Goal: Transaction & Acquisition: Download file/media

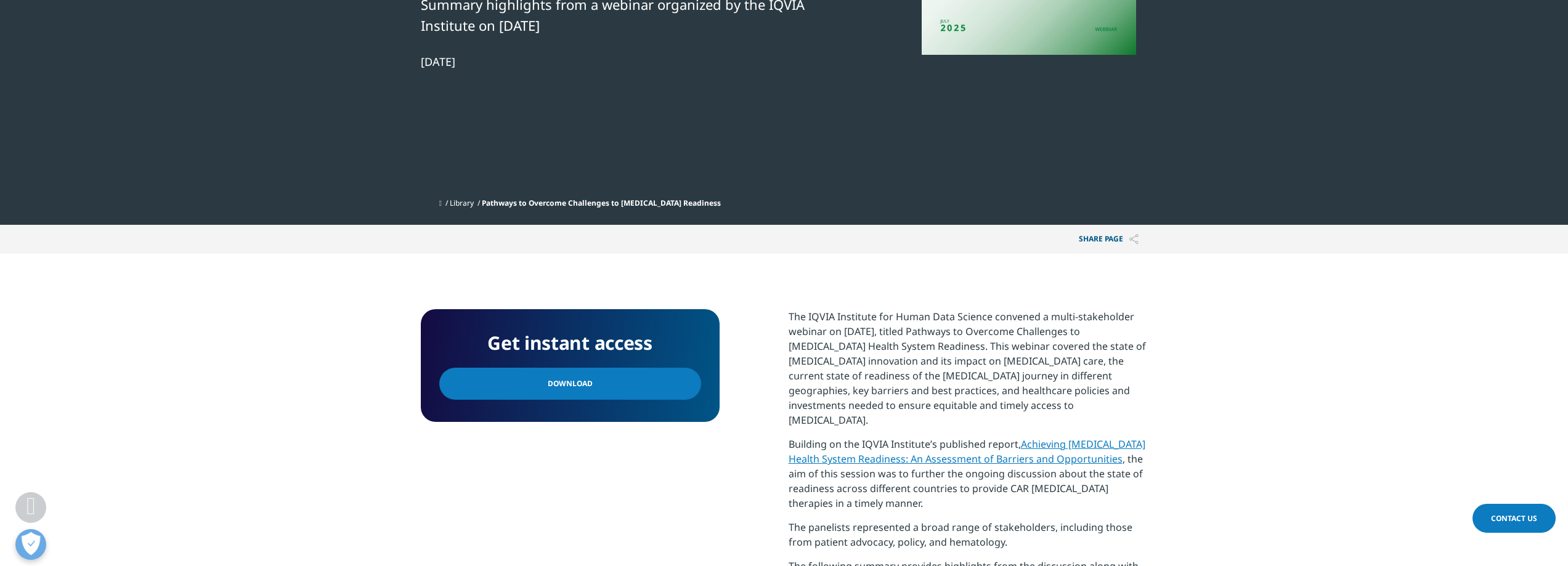
scroll to position [370, 0]
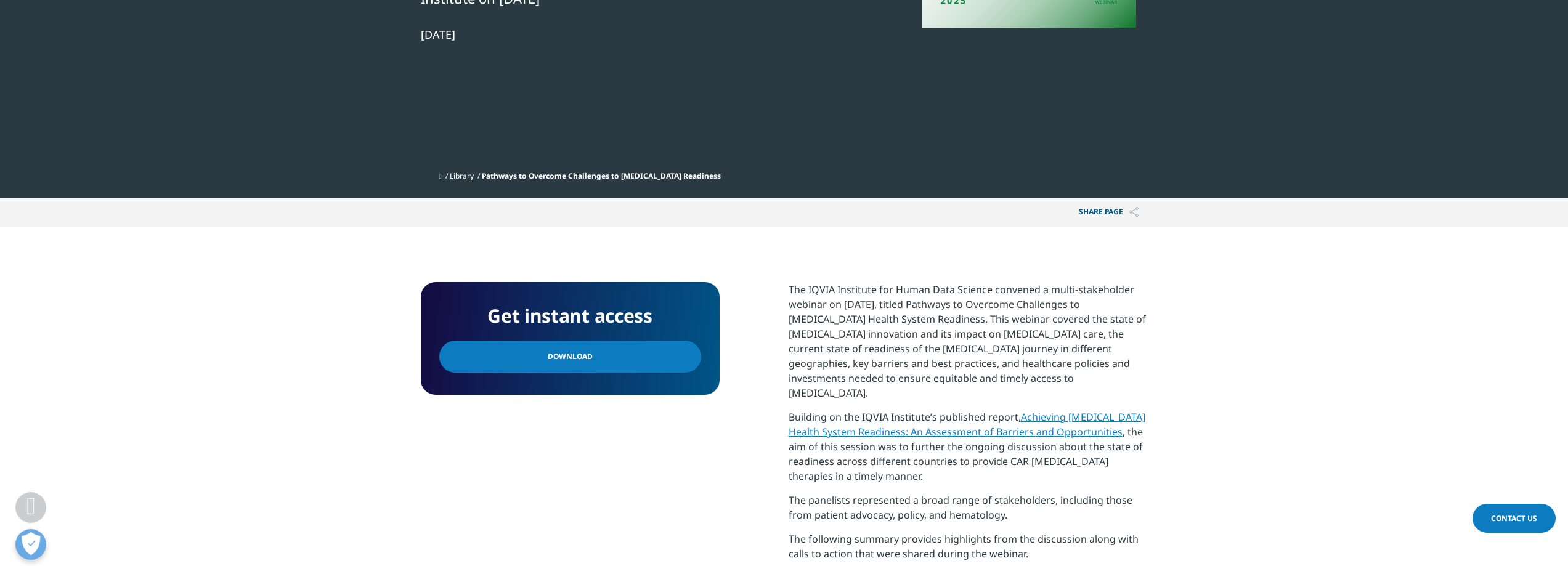
click at [606, 340] on link "Download" at bounding box center [570, 356] width 262 height 32
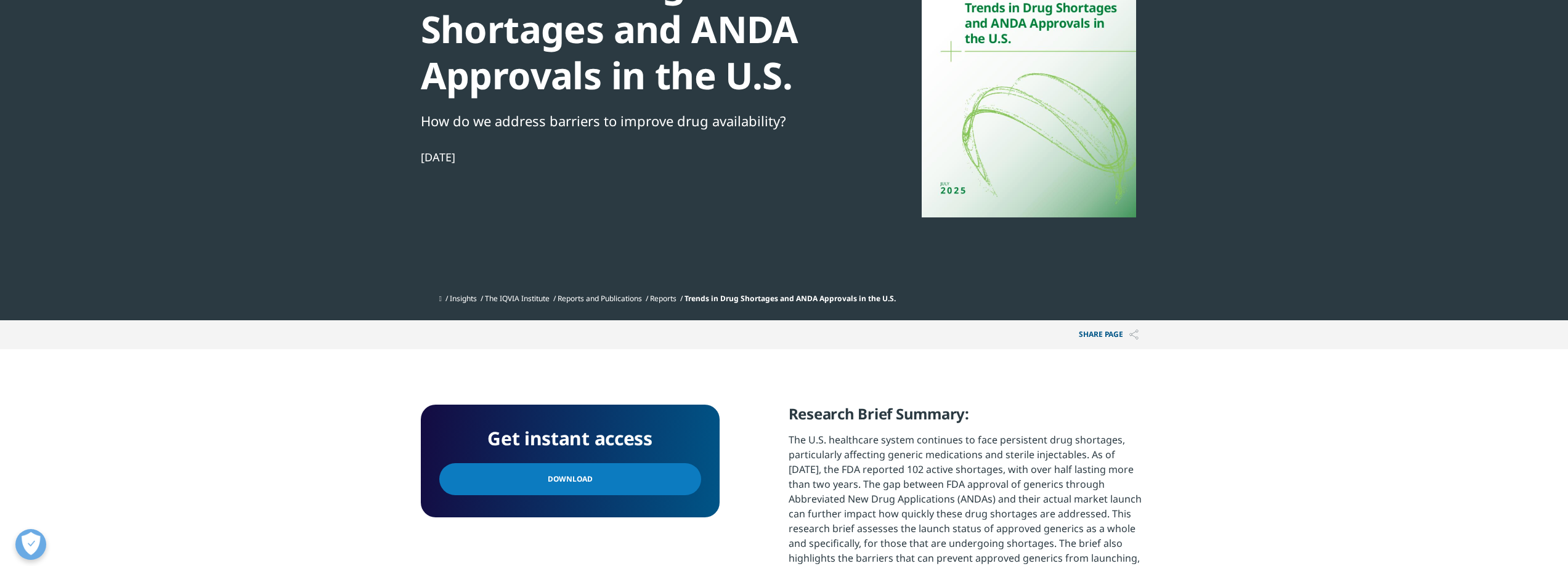
scroll to position [308, 0]
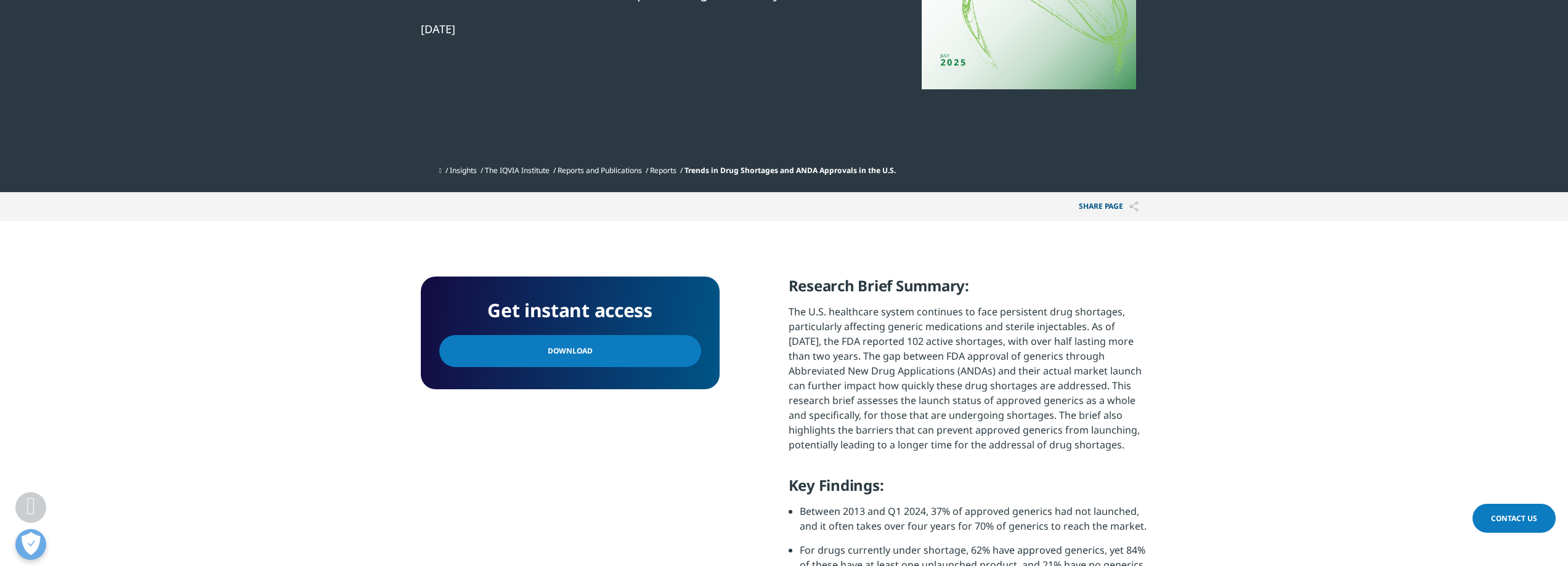
click at [595, 342] on link "Download" at bounding box center [570, 351] width 262 height 32
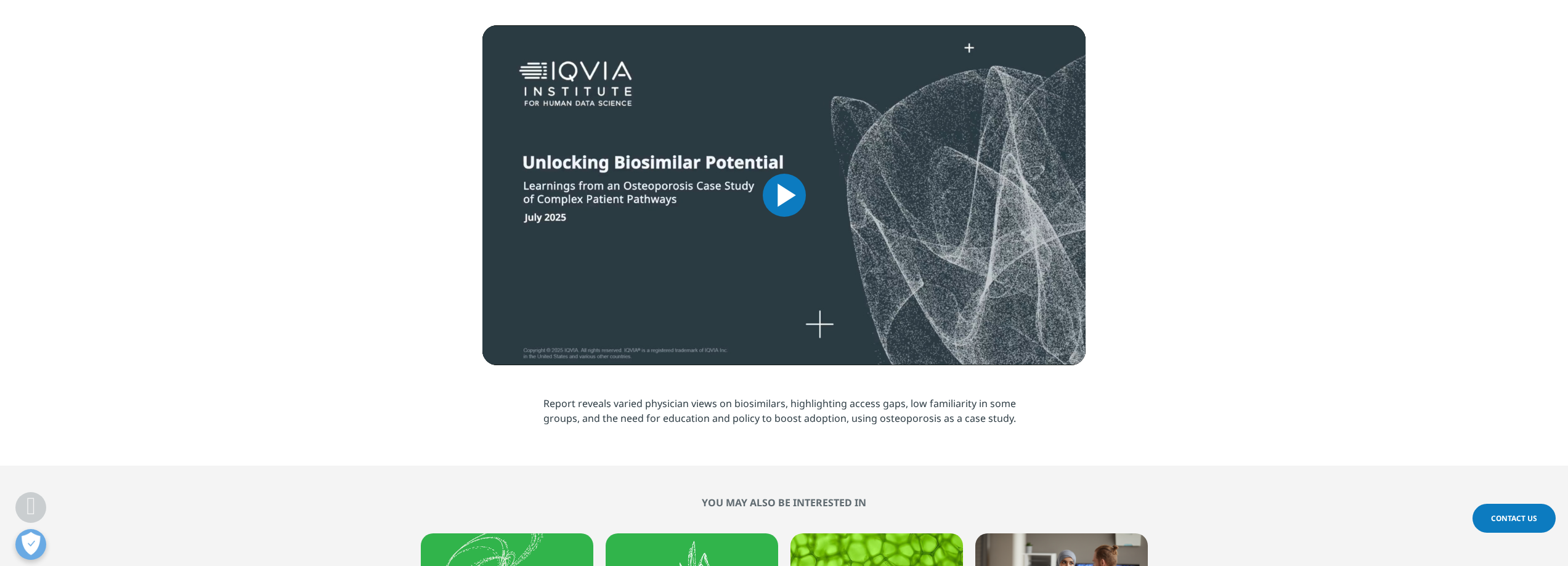
scroll to position [431, 0]
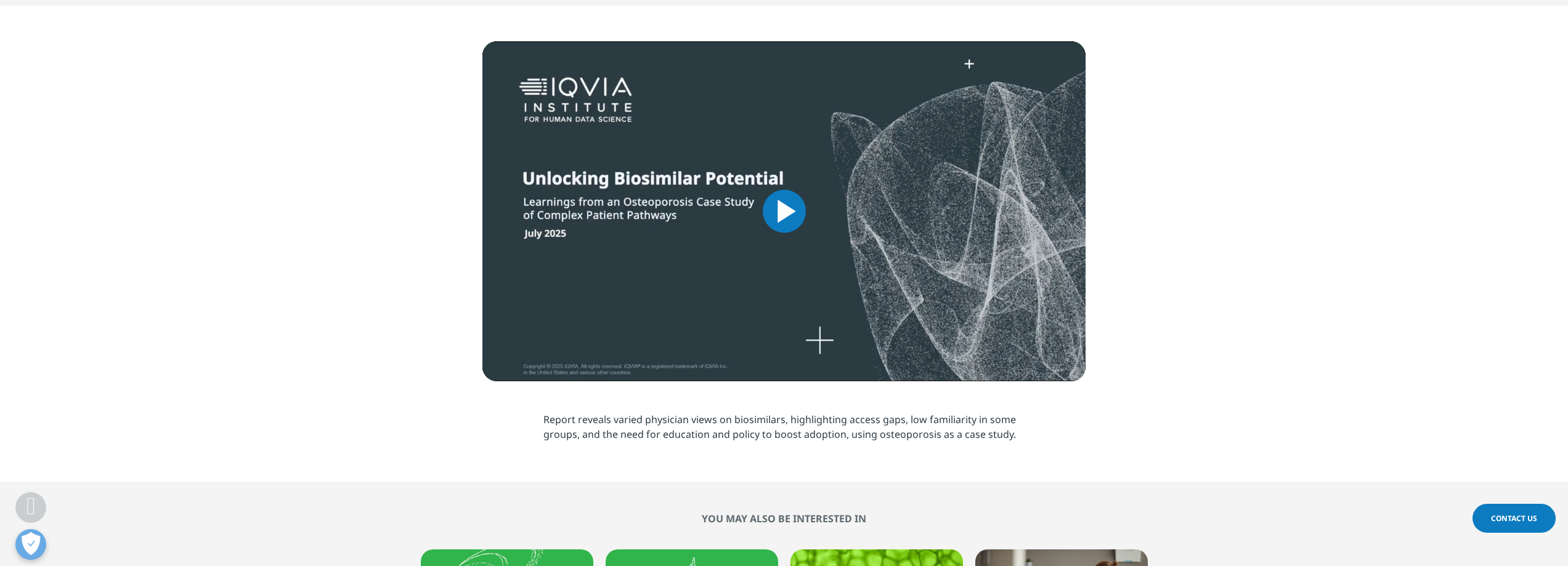
click at [785, 211] on span "Video Player" at bounding box center [785, 211] width 0 height 0
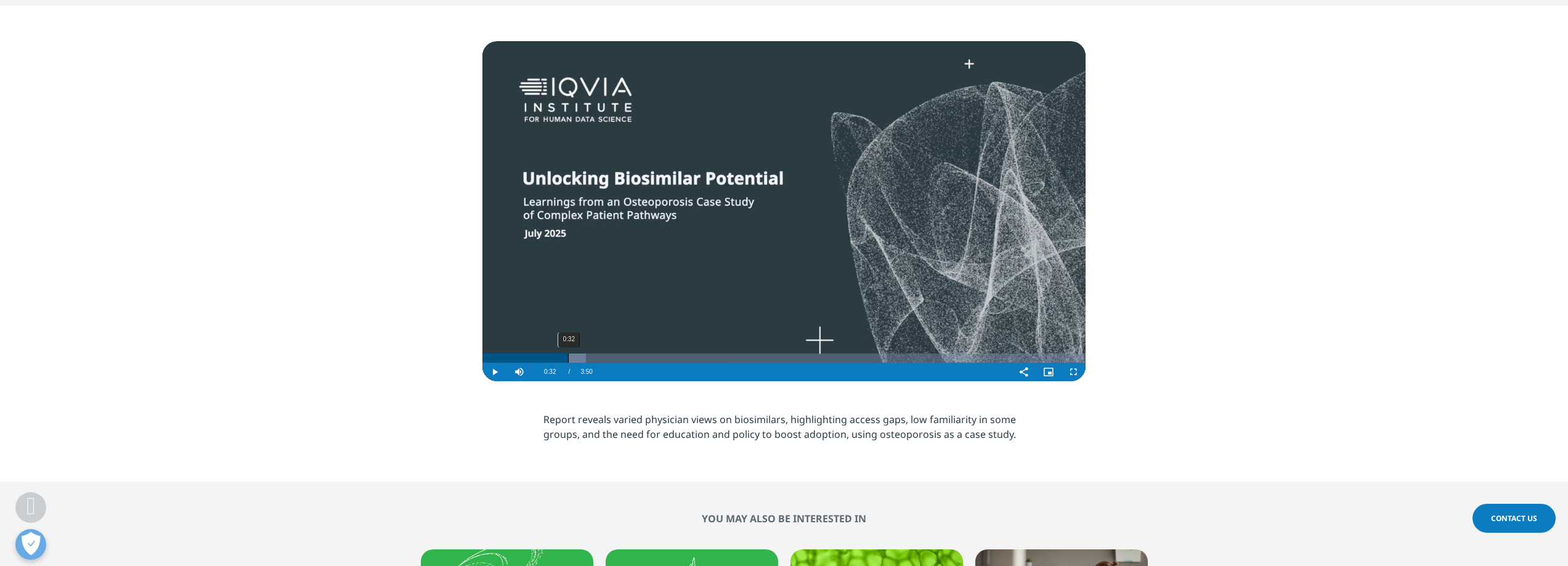
click at [568, 359] on div "0:32" at bounding box center [568, 358] width 1 height 9
click at [618, 355] on div "Progress Bar" at bounding box center [618, 358] width 249 height 9
click at [743, 363] on div "Video Player" at bounding box center [805, 372] width 413 height 18
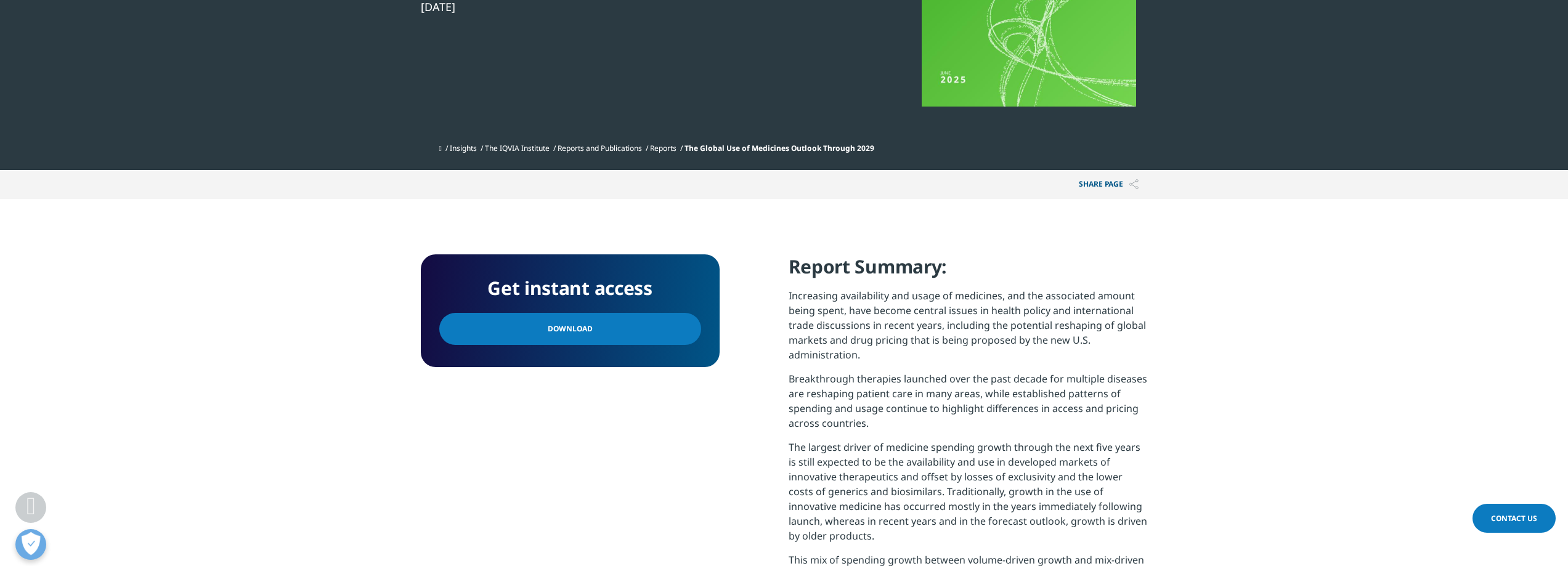
scroll to position [370, 0]
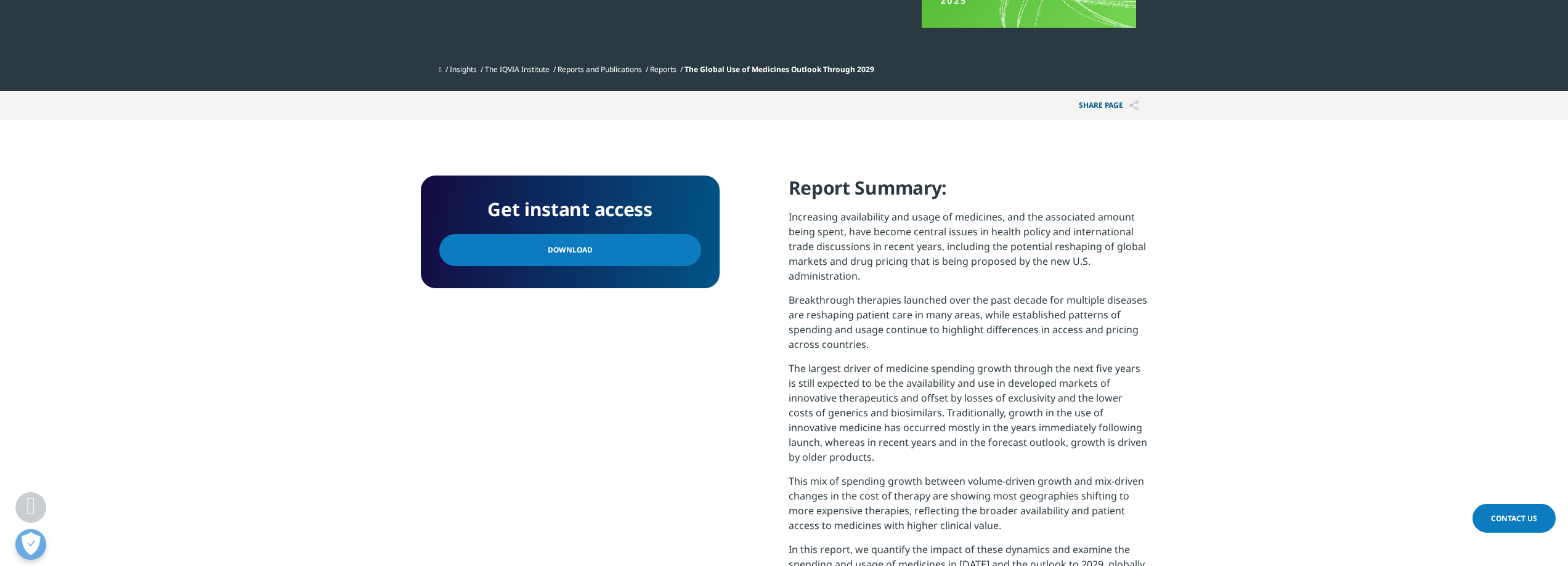
click at [593, 259] on link "Download" at bounding box center [570, 250] width 262 height 32
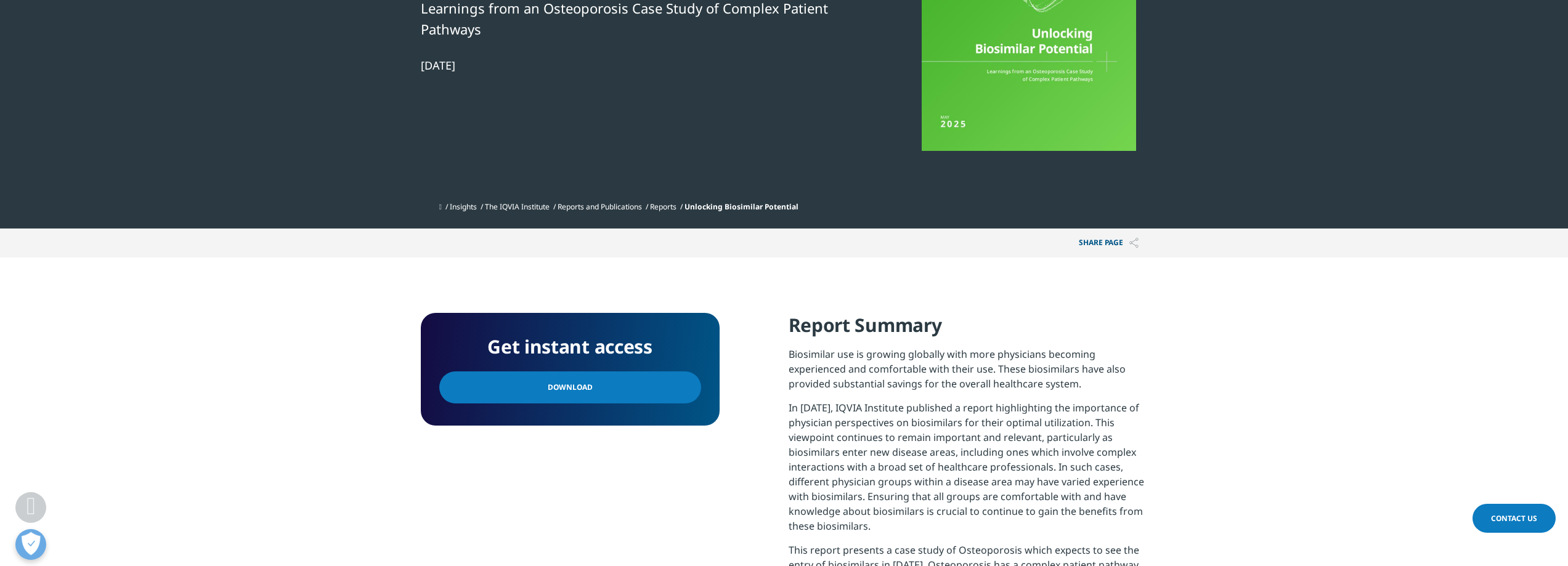
scroll to position [525, 727]
click at [628, 391] on link "Download" at bounding box center [570, 387] width 262 height 32
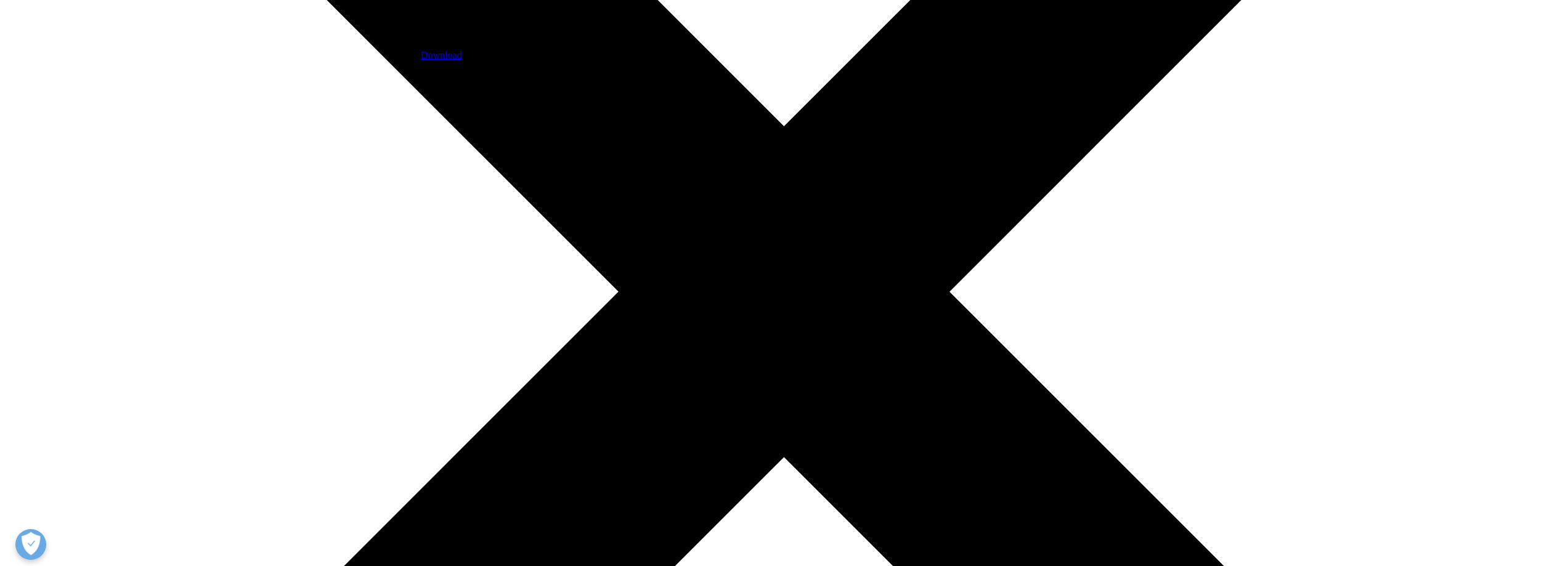
scroll to position [370, 0]
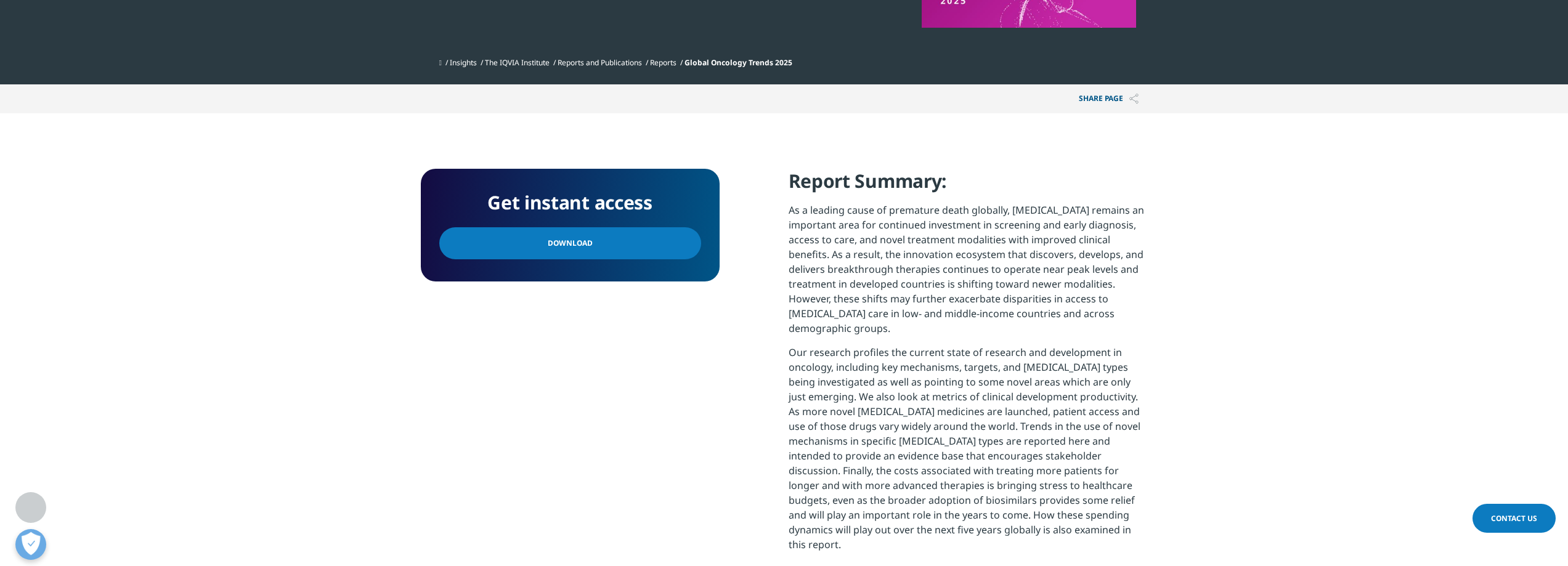
click at [630, 240] on link "Download" at bounding box center [570, 243] width 262 height 32
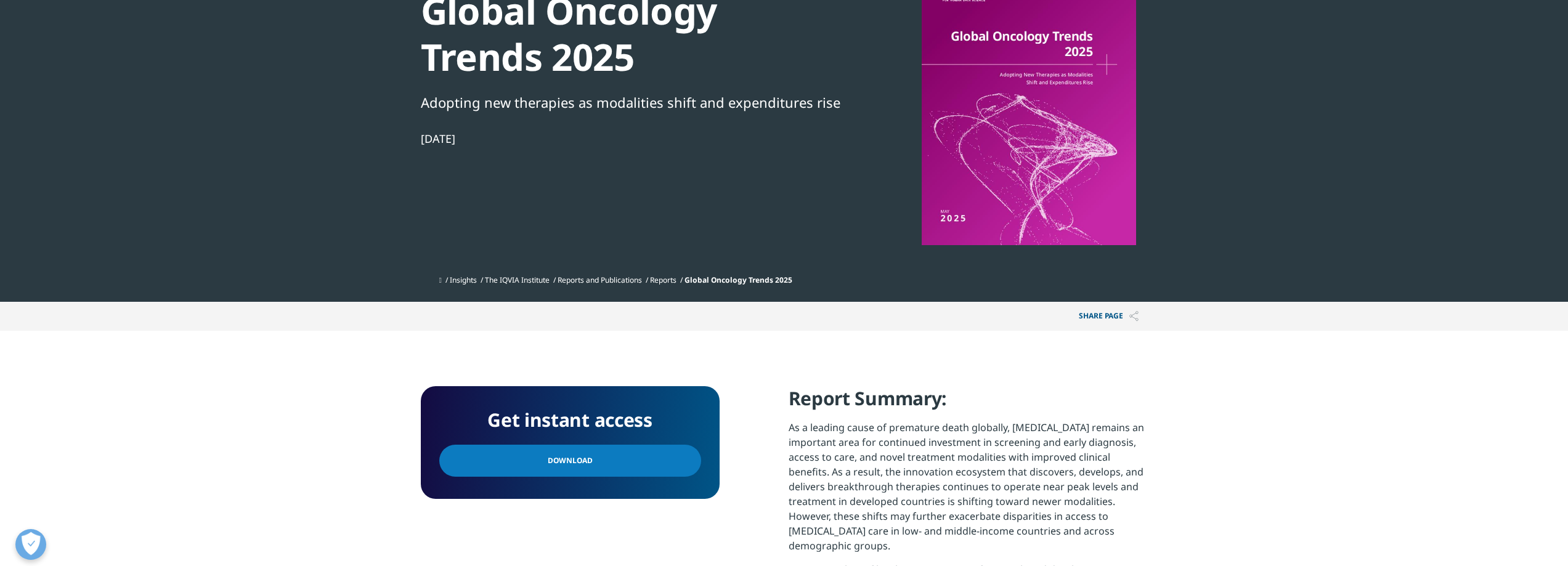
scroll to position [62, 0]
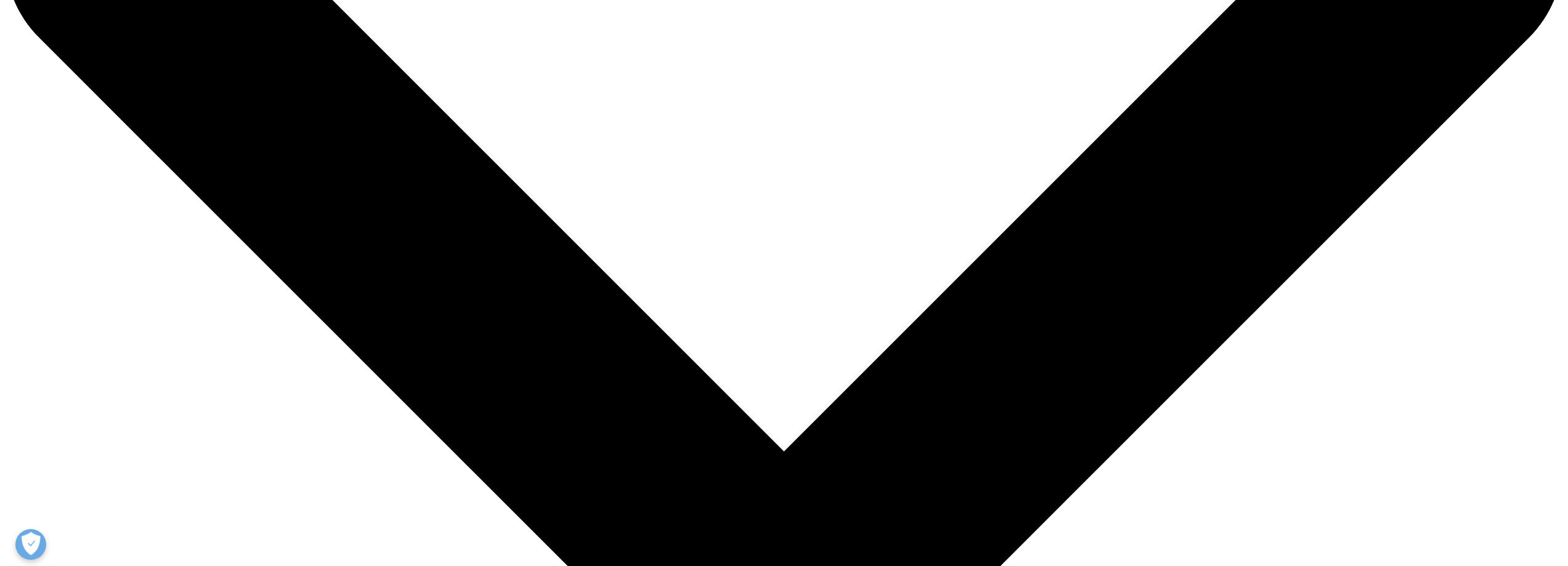
scroll to position [308, 0]
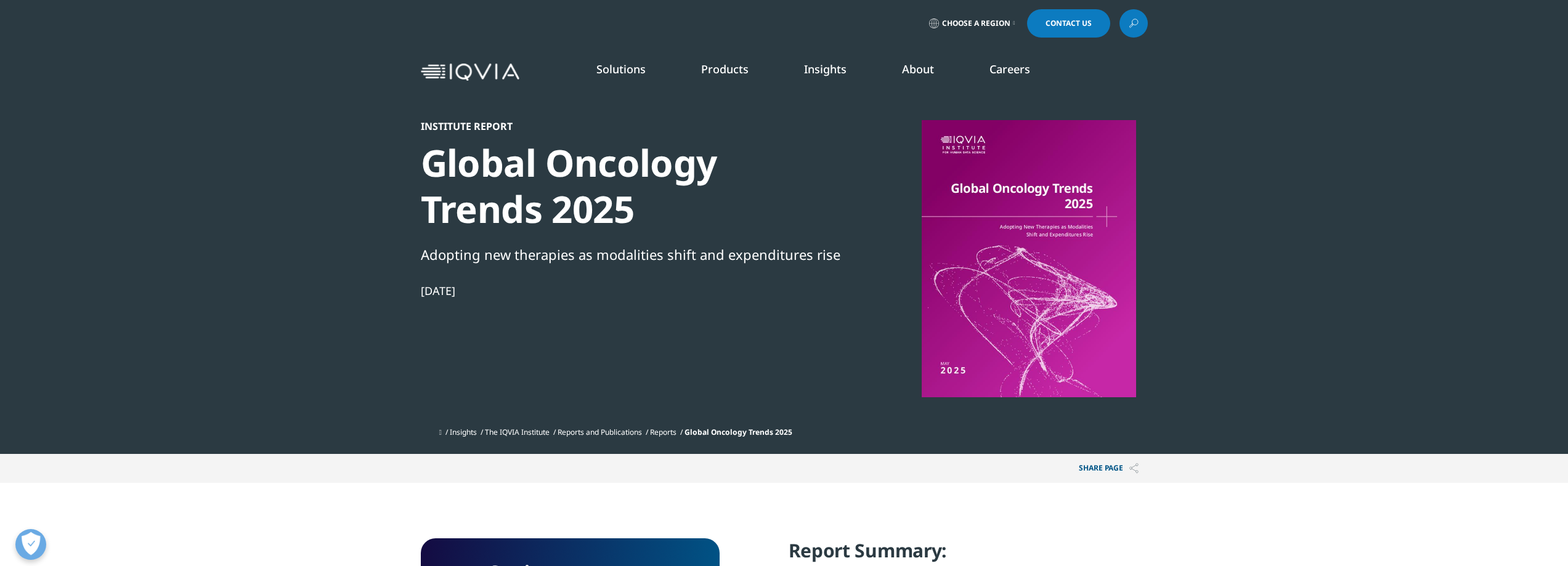
scroll to position [363, 727]
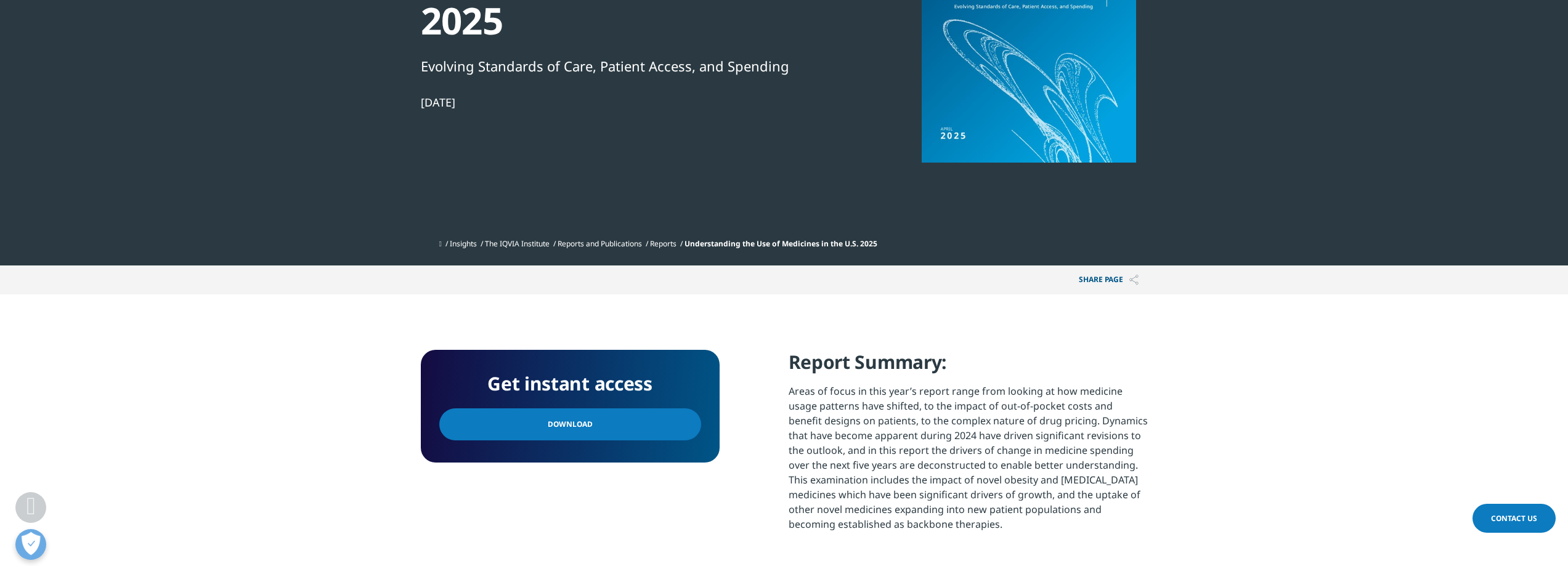
scroll to position [370, 0]
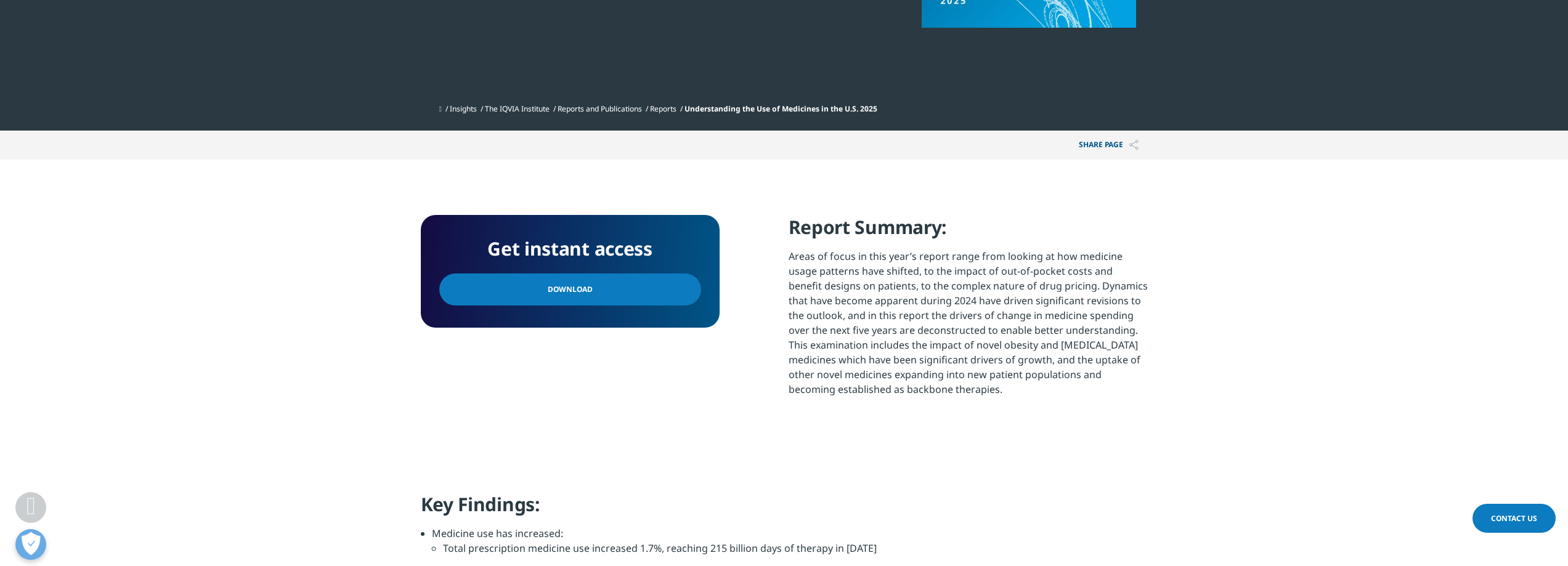
click at [562, 281] on link "Download" at bounding box center [570, 289] width 262 height 32
